Goal: Navigation & Orientation: Find specific page/section

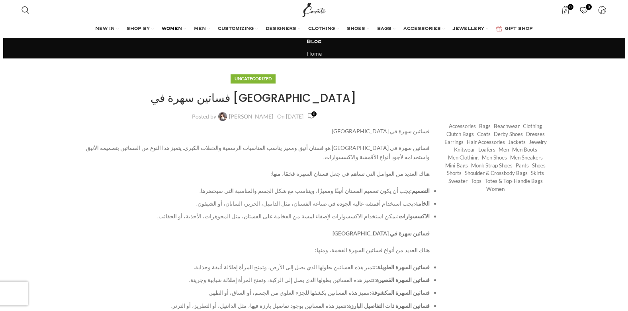
click at [182, 30] on link "WOMEN" at bounding box center [174, 29] width 24 height 16
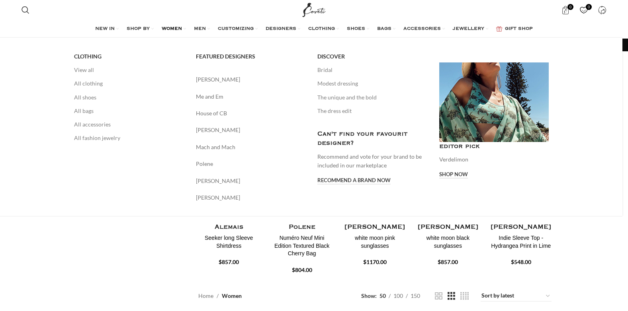
click at [183, 28] on link "WOMEN" at bounding box center [174, 29] width 24 height 16
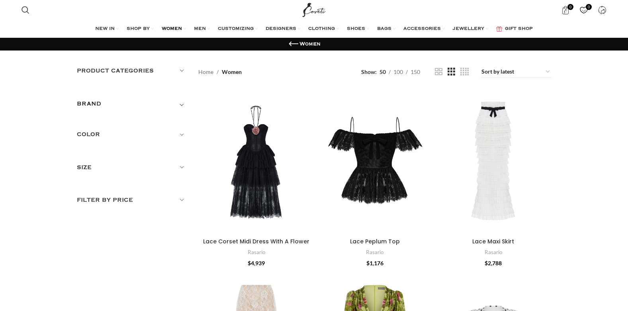
click at [183, 28] on link "WOMEN" at bounding box center [174, 29] width 24 height 16
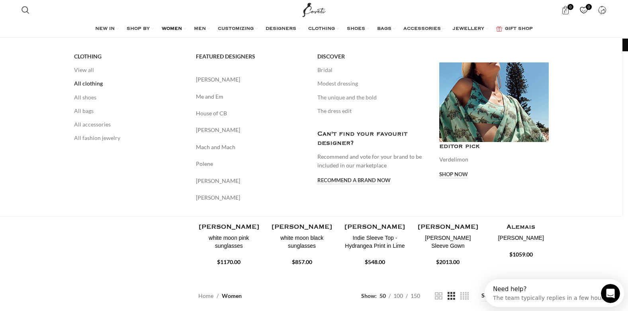
click at [90, 83] on link "All clothing" at bounding box center [129, 84] width 110 height 14
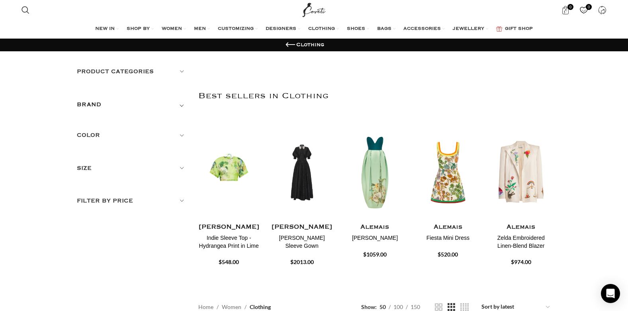
click at [182, 70] on h5 "Product categories" at bounding box center [132, 71] width 110 height 9
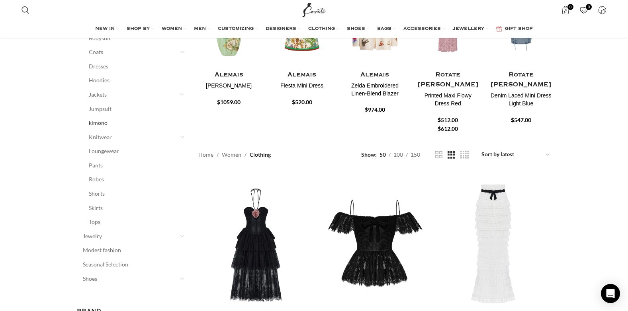
scroll to position [159, 0]
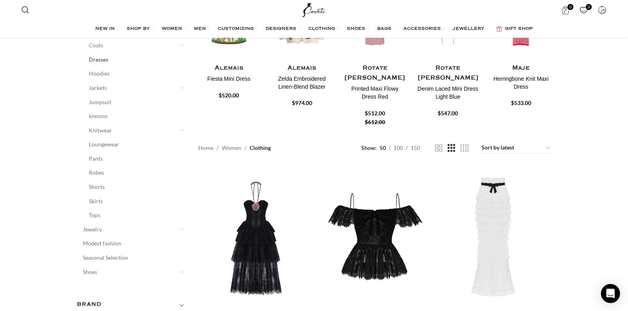
click at [101, 58] on link "Dresses" at bounding box center [133, 60] width 88 height 14
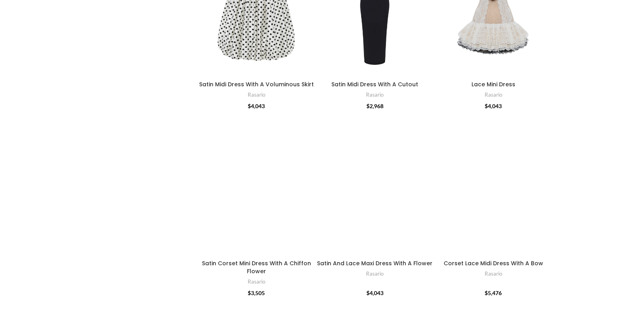
scroll to position [358, 0]
